Goal: Task Accomplishment & Management: Complete application form

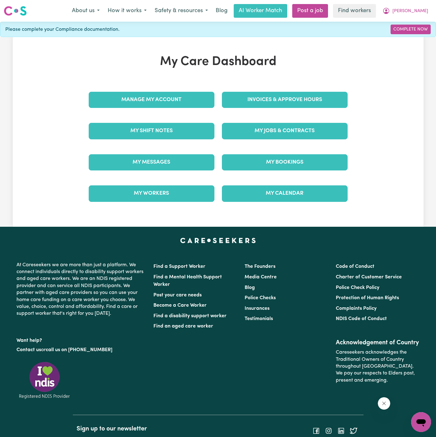
click at [310, 139] on div "My Jobs & Contracts" at bounding box center [285, 131] width 126 height 16
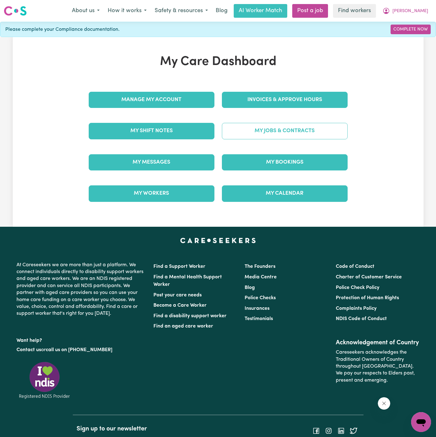
click at [313, 130] on link "My Jobs & Contracts" at bounding box center [285, 131] width 126 height 16
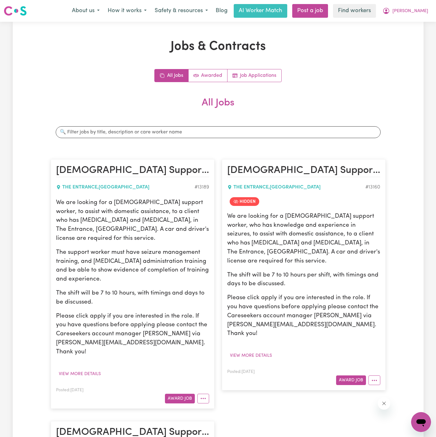
scroll to position [15, 0]
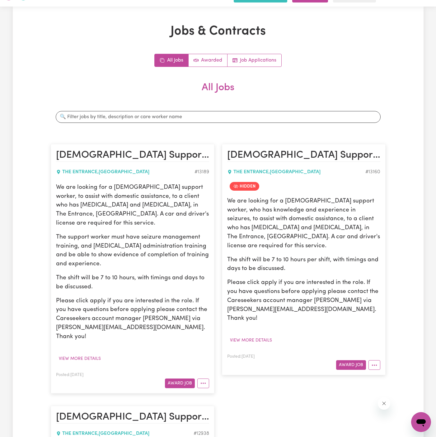
click at [327, 48] on div "Jobs & Contracts All Jobs Awarded Job Applications All Jobs Search jobs Female …" at bounding box center [218, 341] width 342 height 634
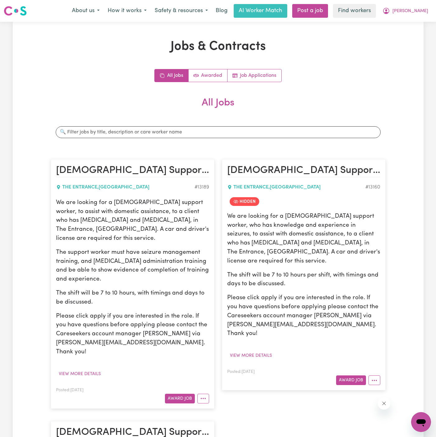
scroll to position [78, 0]
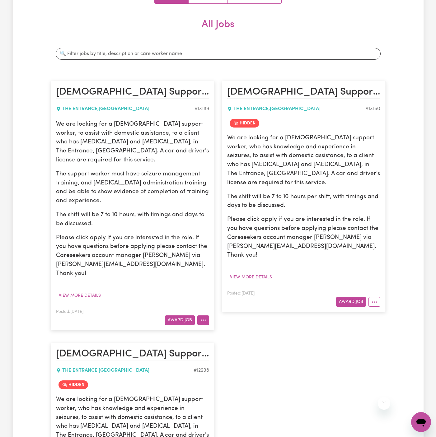
click at [206, 316] on button "More options" at bounding box center [203, 321] width 12 height 10
click at [216, 328] on link "Hide Job" at bounding box center [222, 334] width 49 height 12
click at [158, 223] on div "We are looking for a female support worker, to assist with domestic assistance,…" at bounding box center [132, 199] width 153 height 158
click at [163, 214] on p "The shift will be 7 to 10 hours, with timings and days to be discussed." at bounding box center [132, 220] width 153 height 18
click at [153, 214] on p "The shift will be 7 to 10 hours, with timings and days to be discussed." at bounding box center [132, 220] width 153 height 18
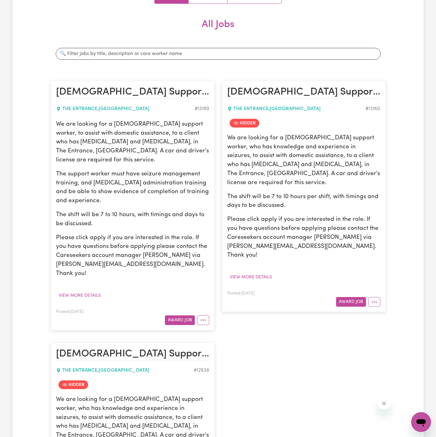
click at [89, 270] on div "We are looking for a female support worker, to assist with domestic assistance,…" at bounding box center [132, 210] width 153 height 181
click at [89, 291] on button "View more details" at bounding box center [80, 296] width 48 height 10
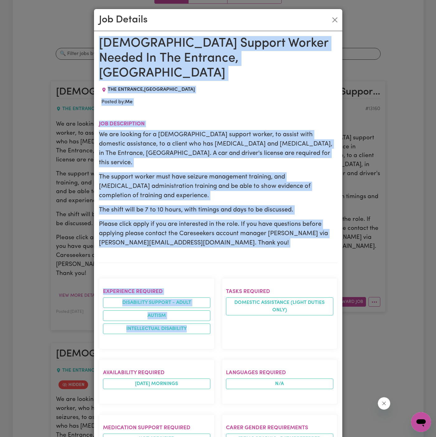
drag, startPoint x: 101, startPoint y: 39, endPoint x: 182, endPoint y: 324, distance: 296.5
click at [182, 324] on div "Female Support Worker Needed In The Entrance, NSW THE ENTRANCE , New South Wale…" at bounding box center [218, 374] width 238 height 676
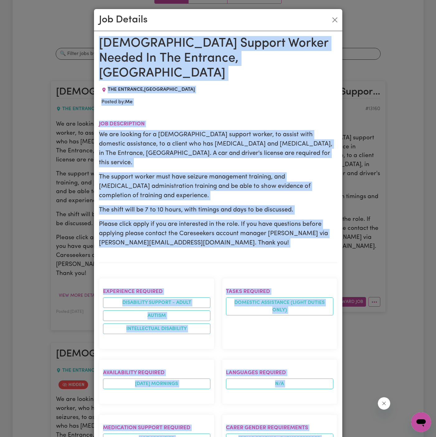
scroll to position [233, 0]
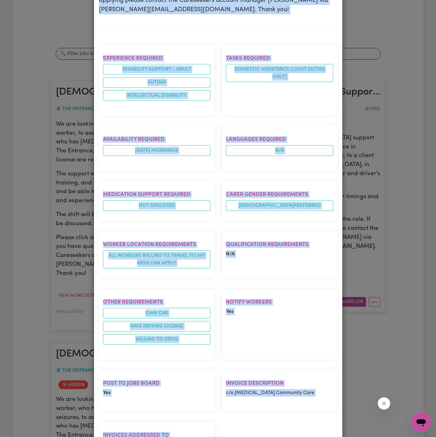
copy div "Female Support Worker Needed In The Entrance, NSW THE ENTRANCE , New South Wale…"
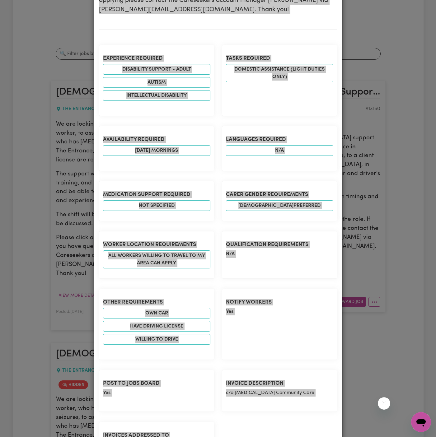
scroll to position [0, 0]
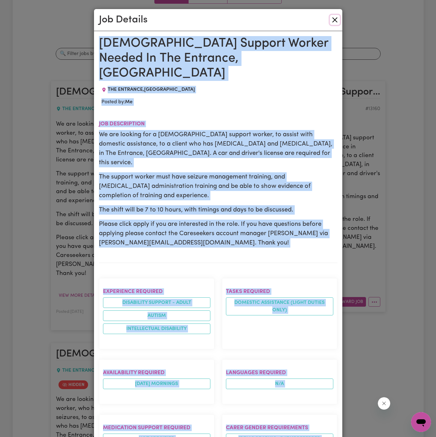
click at [335, 22] on button "Close" at bounding box center [335, 20] width 10 height 10
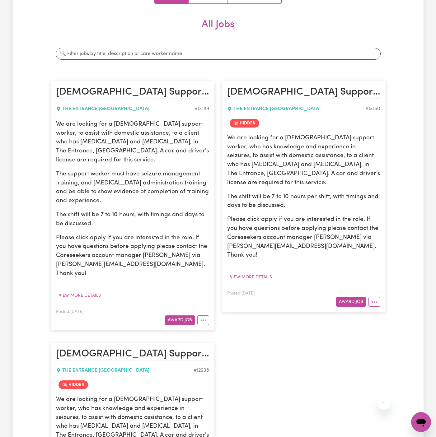
click at [269, 112] on div "THE ENTRANCE , New South Wales" at bounding box center [296, 108] width 138 height 7
click at [303, 141] on p "We are looking for a female support worker, who has knowledge and experience in…" at bounding box center [303, 161] width 153 height 54
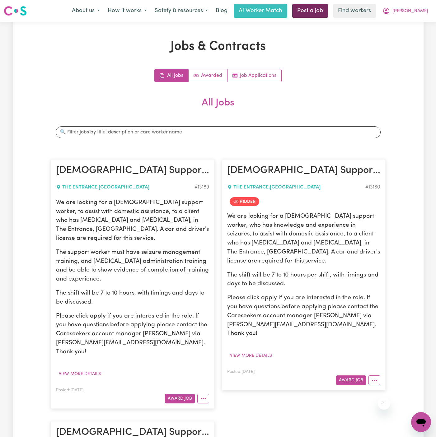
click at [324, 16] on link "Post a job" at bounding box center [310, 11] width 36 height 14
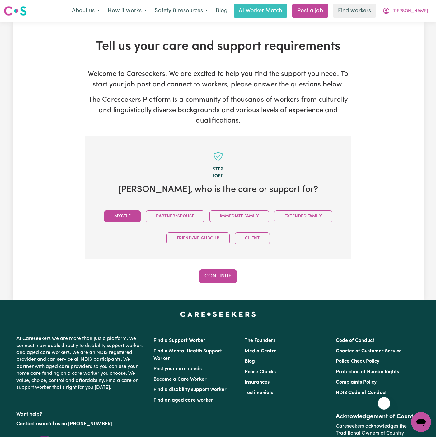
drag, startPoint x: 136, startPoint y: 214, endPoint x: 213, endPoint y: 255, distance: 86.8
click at [140, 215] on button "Myself" at bounding box center [122, 216] width 37 height 12
click at [220, 261] on div "Step 1 of 11 Claire , who is the care or support for? Myself Partner/Spouse Imm…" at bounding box center [218, 209] width 266 height 147
click at [220, 266] on div "Step 1 of 11 Claire , who is the care or support for? Myself Partner/Spouse Imm…" at bounding box center [218, 209] width 266 height 147
click at [221, 275] on button "Continue" at bounding box center [218, 277] width 38 height 14
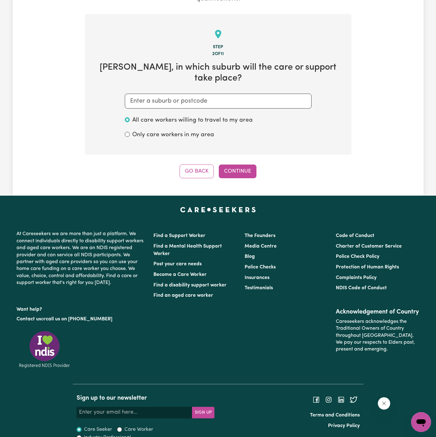
scroll to position [123, 0]
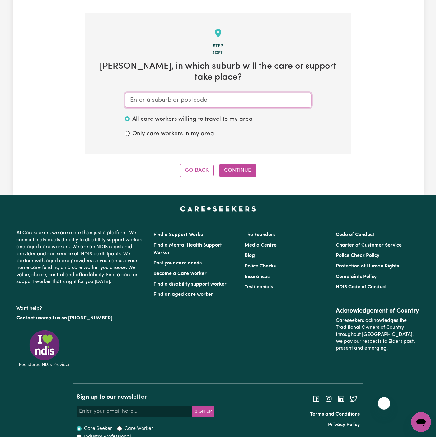
click at [226, 93] on input "text" at bounding box center [218, 100] width 187 height 15
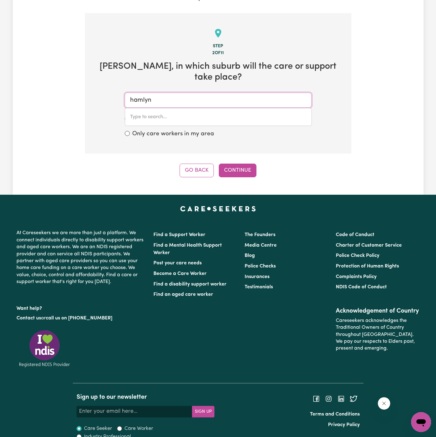
type input "hamlyn"
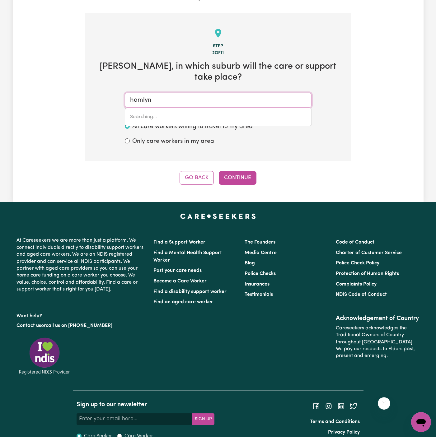
type input "hamlyn HEIGHTS, Victoria, 3215"
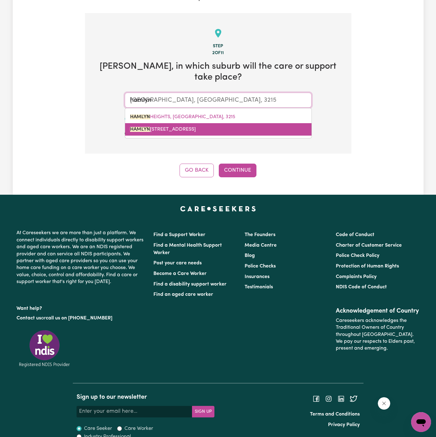
click at [196, 127] on span "HAMLYN TERRACE, New South Wales, 2259" at bounding box center [163, 129] width 66 height 5
type input "HAMLYN TERRACE, New South Wales, 2259"
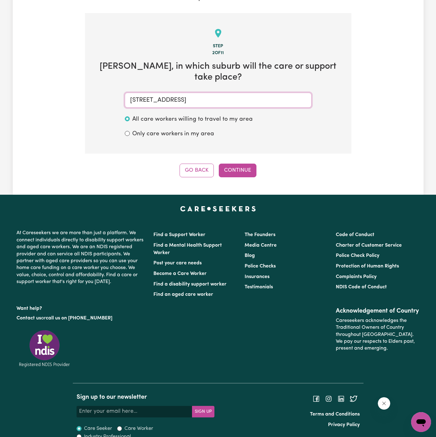
type input "HAMLYN TERRACE, New South Wales, 2259"
click at [232, 148] on div "Step 2 of 11 Claire , in which suburb will the care or support take place? HAML…" at bounding box center [218, 95] width 266 height 164
click at [235, 164] on button "Continue" at bounding box center [238, 171] width 38 height 14
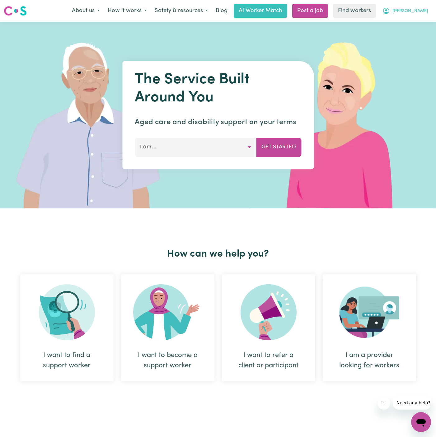
click at [428, 11] on button "[PERSON_NAME]" at bounding box center [406, 10] width 54 height 13
click at [410, 41] on link "Logout" at bounding box center [407, 36] width 49 height 12
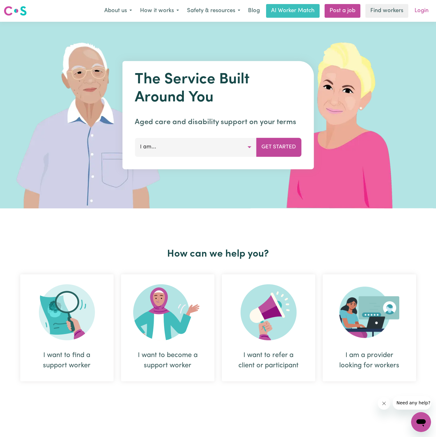
click at [422, 11] on link "Login" at bounding box center [421, 11] width 21 height 14
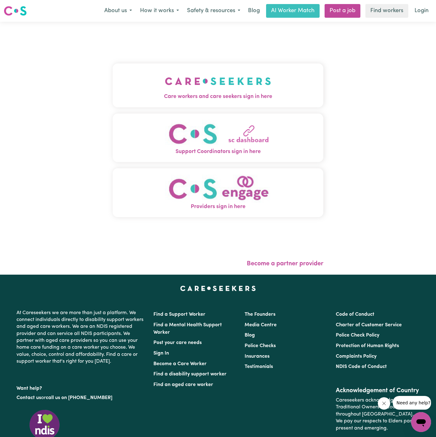
click at [270, 67] on button "Care workers and care seekers sign in here" at bounding box center [218, 86] width 211 height 44
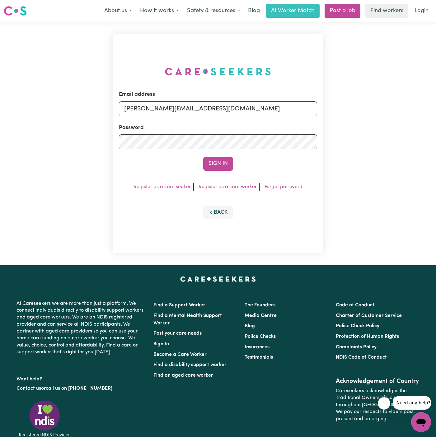
click at [242, 117] on form "Email address [PERSON_NAME][EMAIL_ADDRESS][DOMAIN_NAME] Password Sign In" at bounding box center [218, 131] width 198 height 80
click at [237, 112] on input "[PERSON_NAME][EMAIL_ADDRESS][DOMAIN_NAME]" at bounding box center [218, 108] width 198 height 15
drag, startPoint x: 158, startPoint y: 112, endPoint x: 391, endPoint y: 112, distance: 233.5
click at [391, 112] on div "Email address [EMAIL_ADDRESS][DOMAIN_NAME] Password Sign In Register as a care …" at bounding box center [218, 144] width 436 height 244
click at [169, 107] on input "[EMAIL_ADDRESS][DOMAIN_NAME]" at bounding box center [218, 108] width 198 height 15
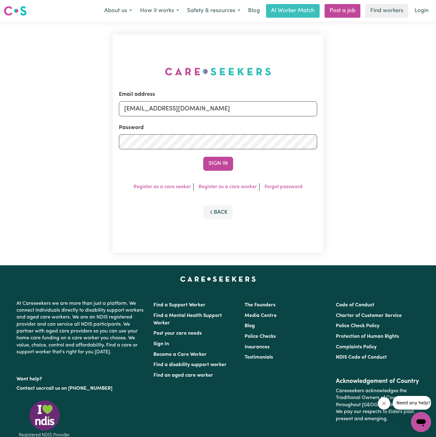
drag, startPoint x: 156, startPoint y: 109, endPoint x: 369, endPoint y: 108, distance: 213.5
click at [369, 108] on div "Email address [EMAIL_ADDRESS][DOMAIN_NAME] Password Sign In Register as a care …" at bounding box center [218, 144] width 436 height 244
click at [203, 157] on button "Sign In" at bounding box center [218, 164] width 30 height 14
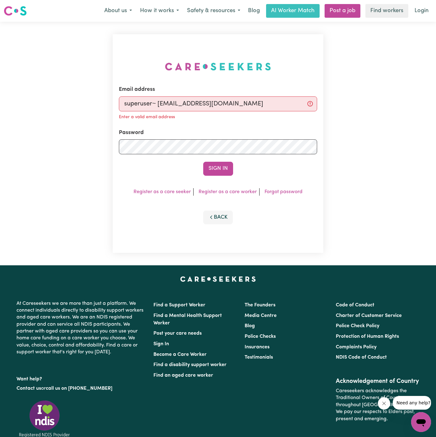
click at [158, 101] on input "superuser~ [EMAIL_ADDRESS][DOMAIN_NAME]" at bounding box center [218, 103] width 198 height 15
type input "superuser~[EMAIL_ADDRESS][DOMAIN_NAME]"
click at [223, 165] on button "Sign In" at bounding box center [218, 169] width 30 height 14
